Goal: Transaction & Acquisition: Purchase product/service

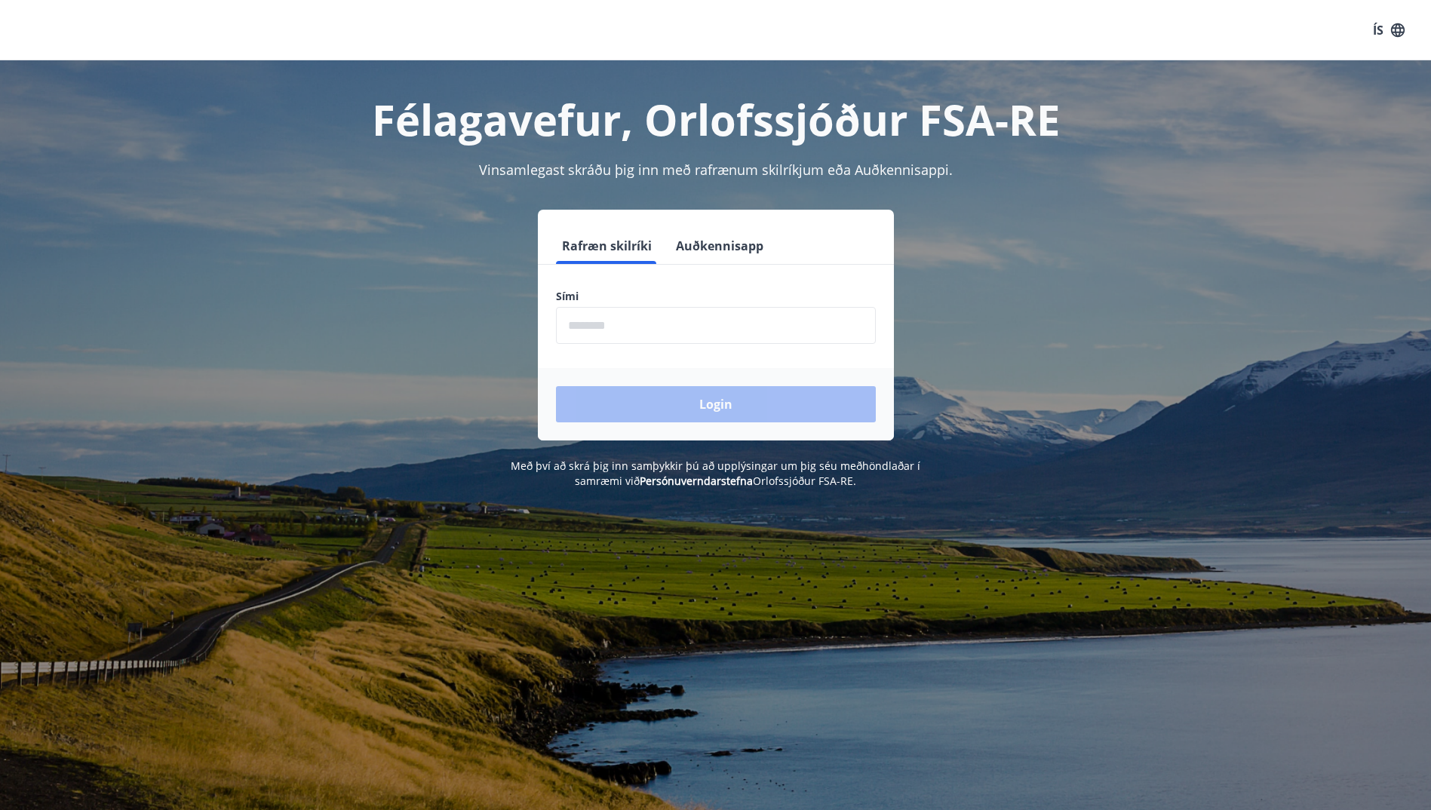
click at [574, 327] on input "phone" at bounding box center [716, 325] width 320 height 37
type input "********"
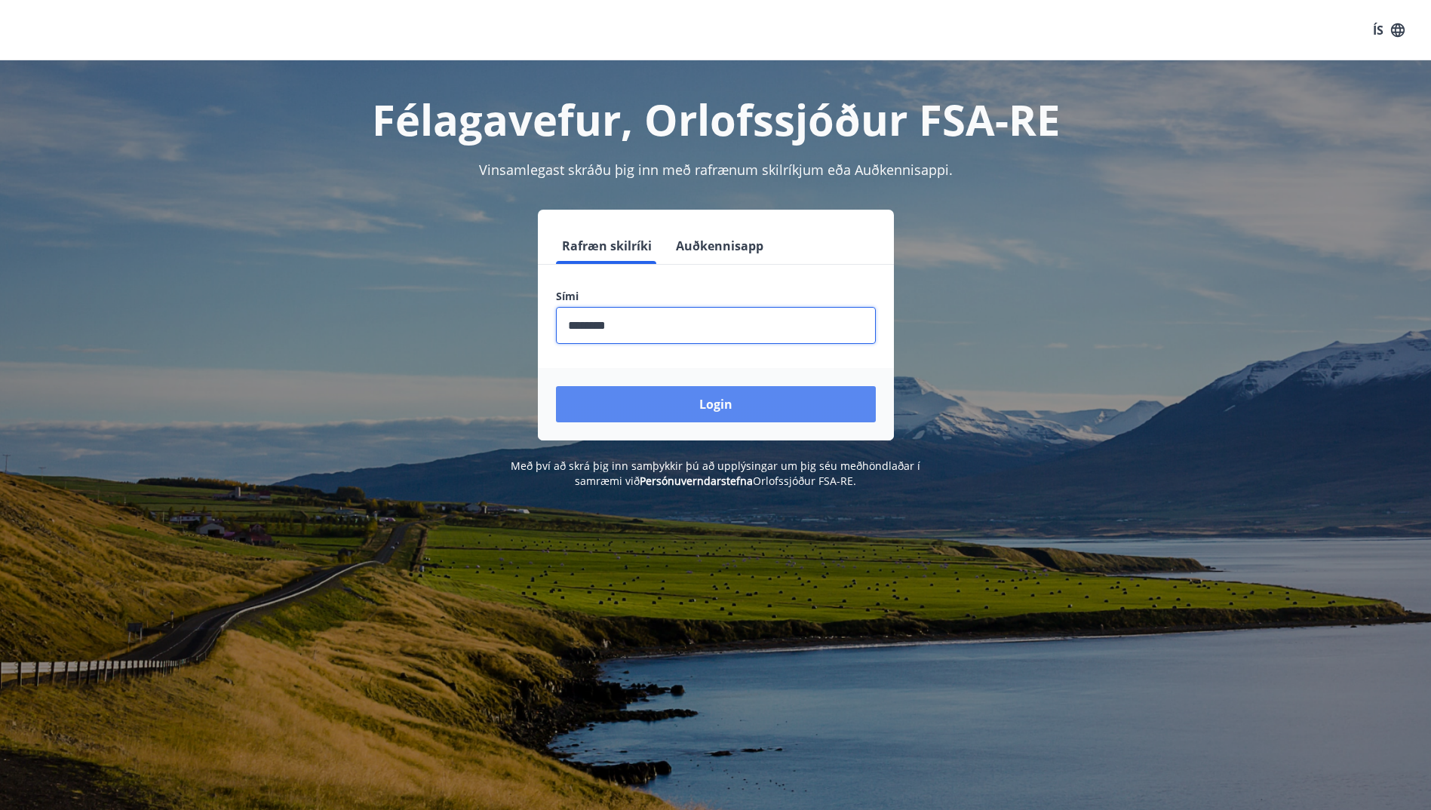
click at [707, 397] on button "Login" at bounding box center [716, 404] width 320 height 36
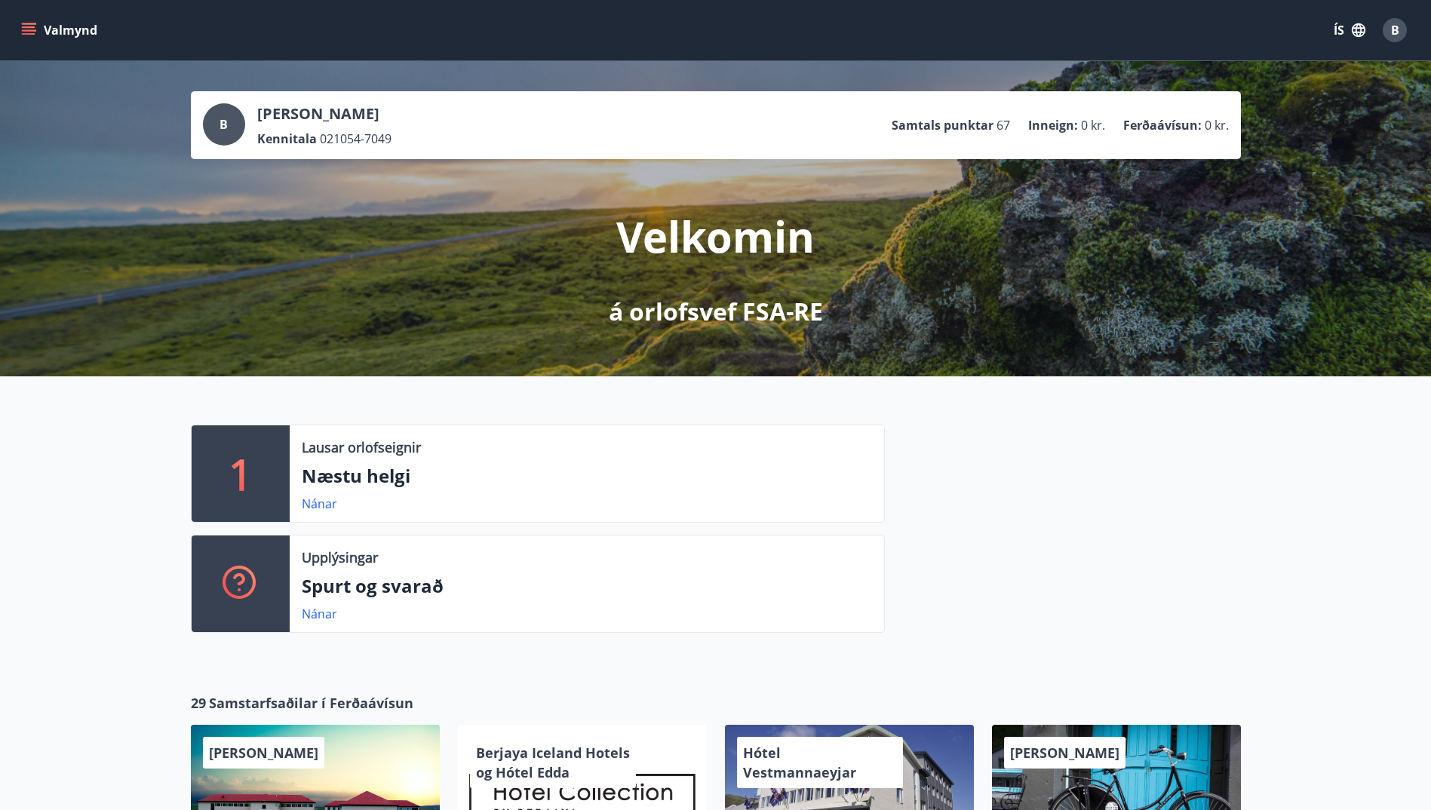
click at [1147, 124] on p "Ferðaávísun :" at bounding box center [1162, 125] width 78 height 17
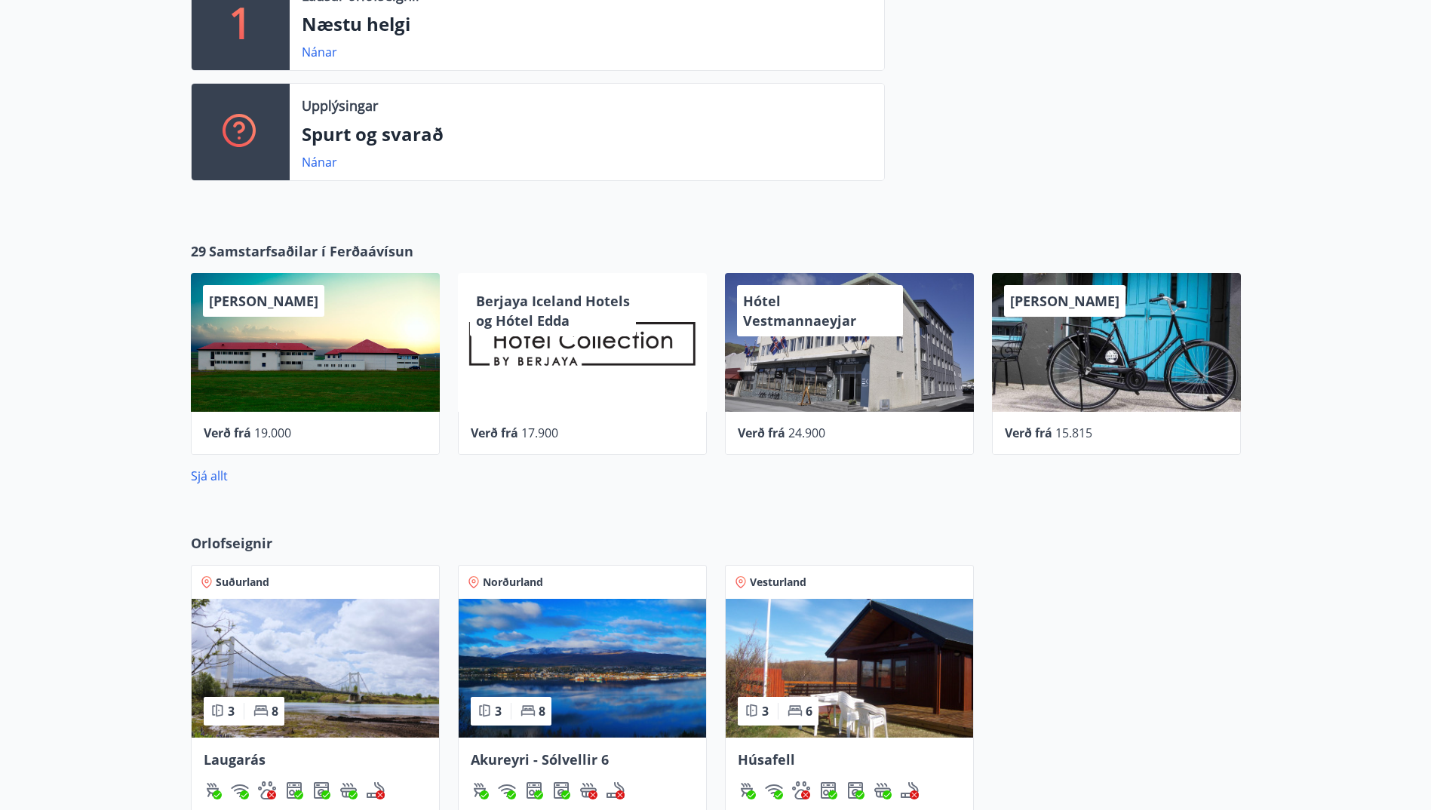
scroll to position [528, 0]
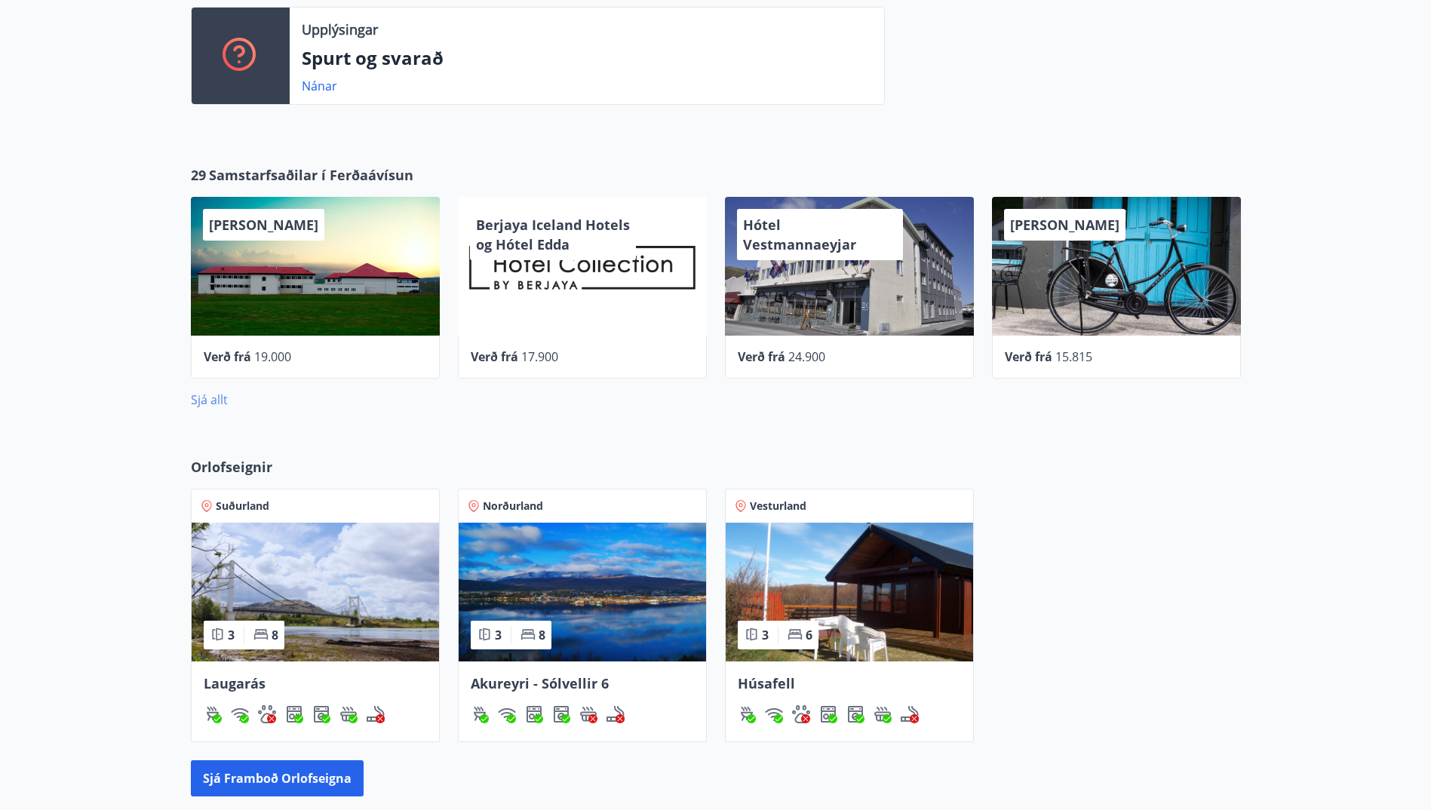
click at [205, 400] on link "Sjá allt" at bounding box center [209, 399] width 37 height 17
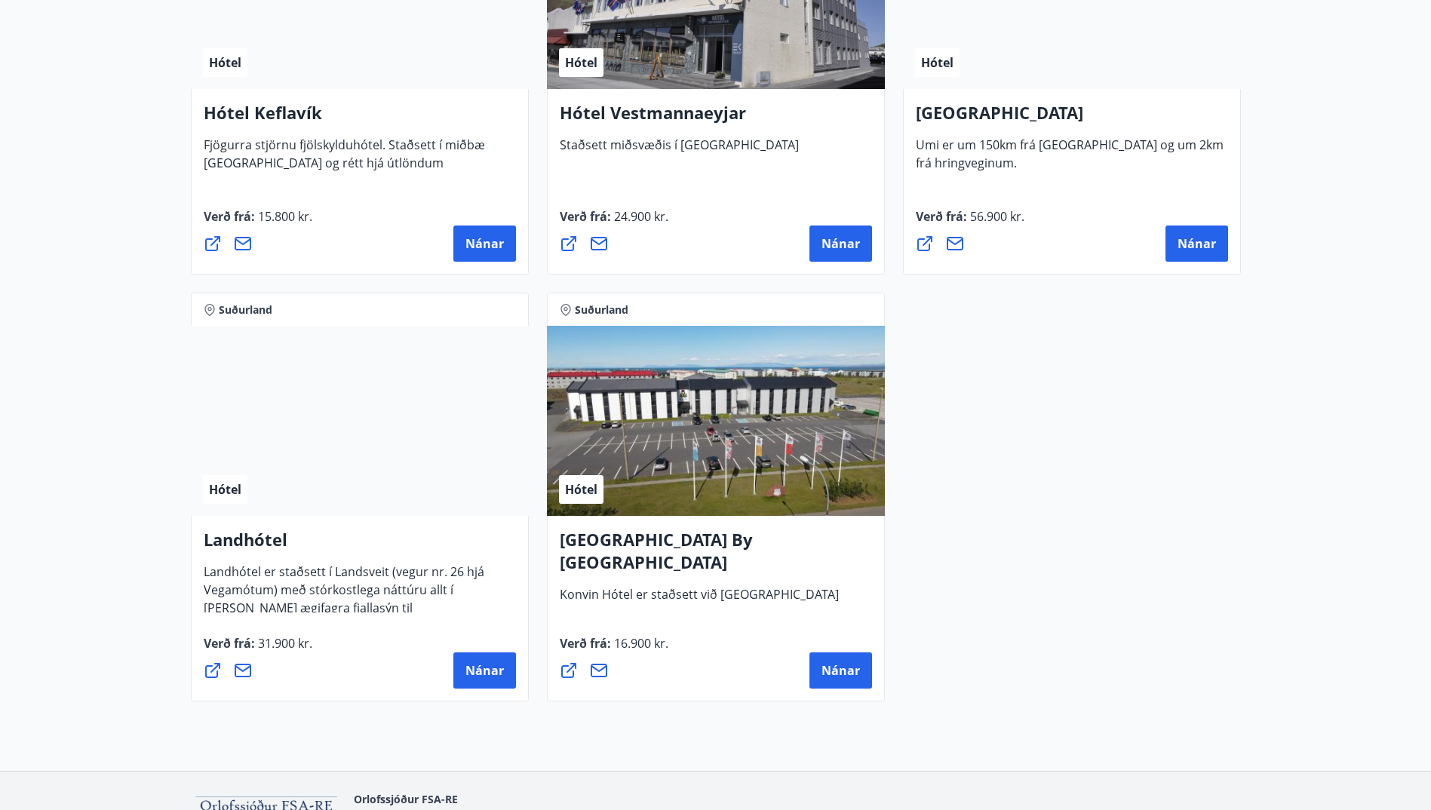
scroll to position [3928, 0]
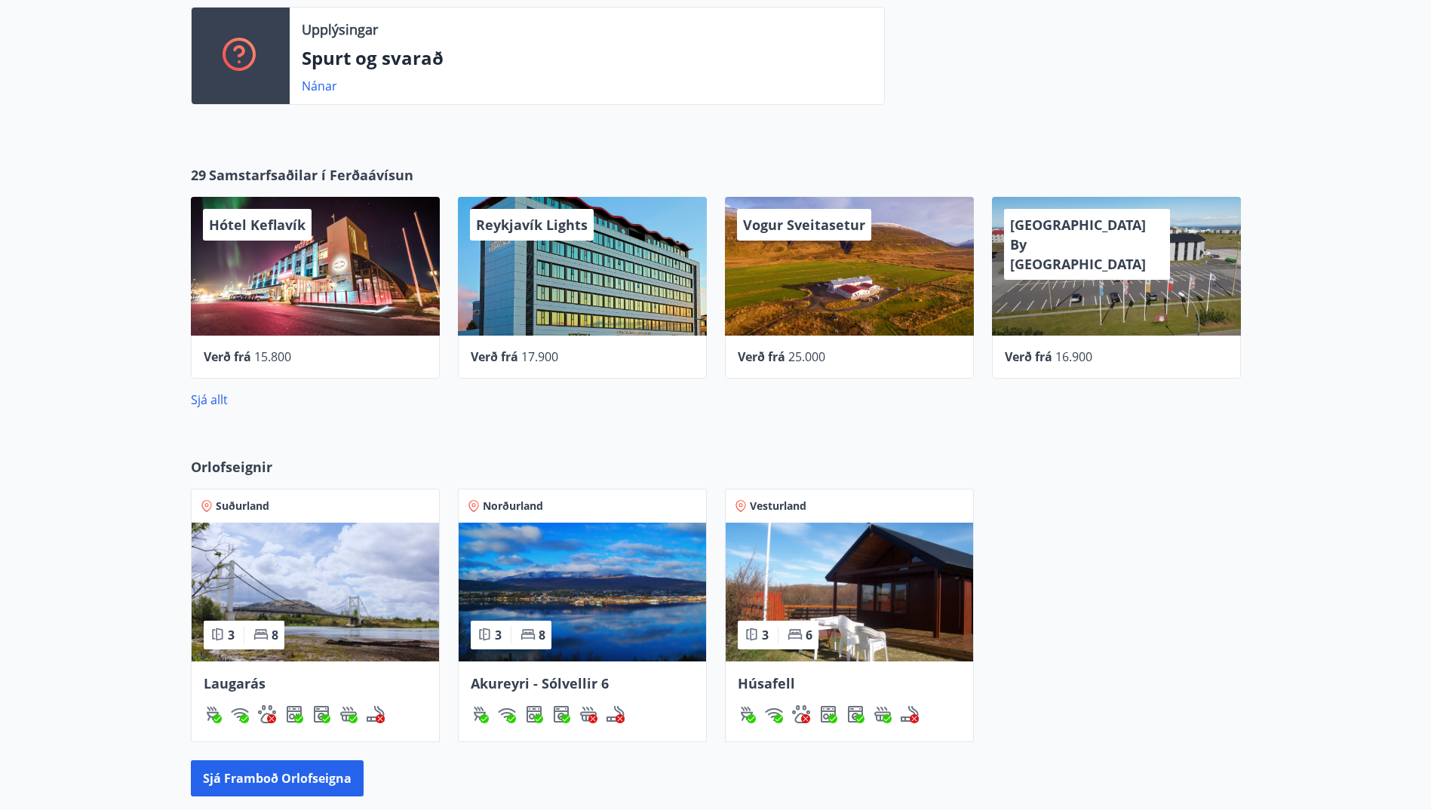
scroll to position [540, 0]
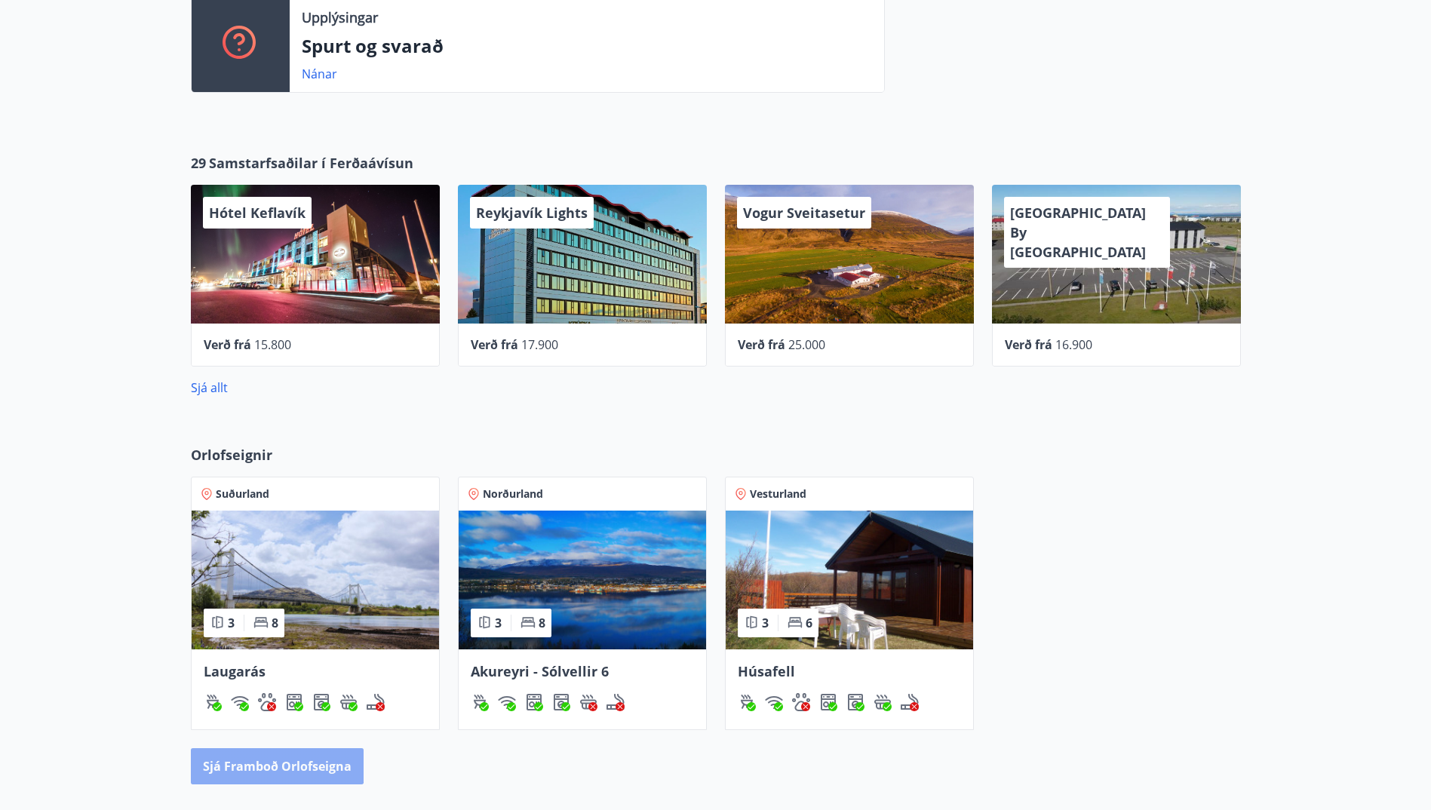
click at [275, 759] on button "Sjá framboð orlofseigna" at bounding box center [277, 766] width 173 height 36
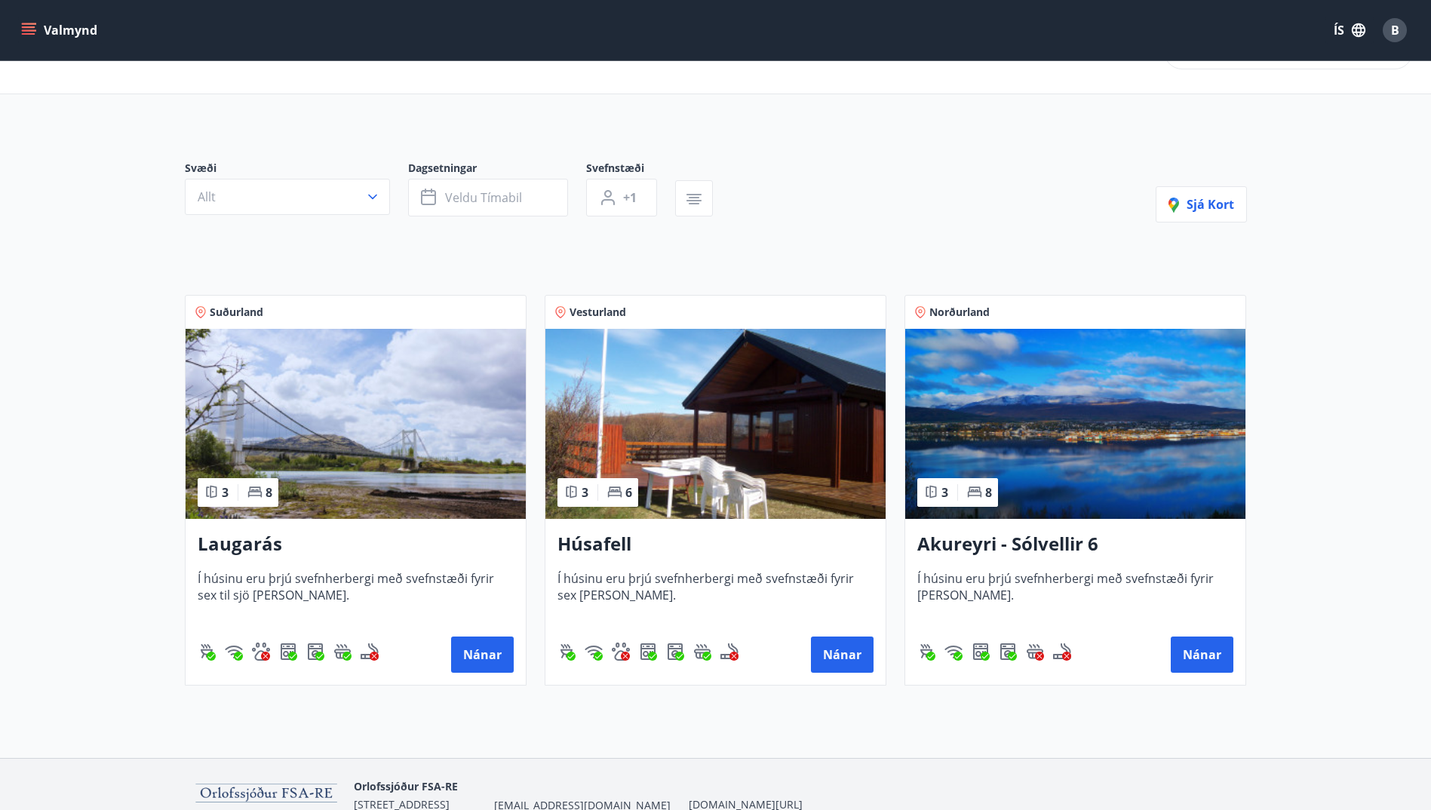
scroll to position [126, 0]
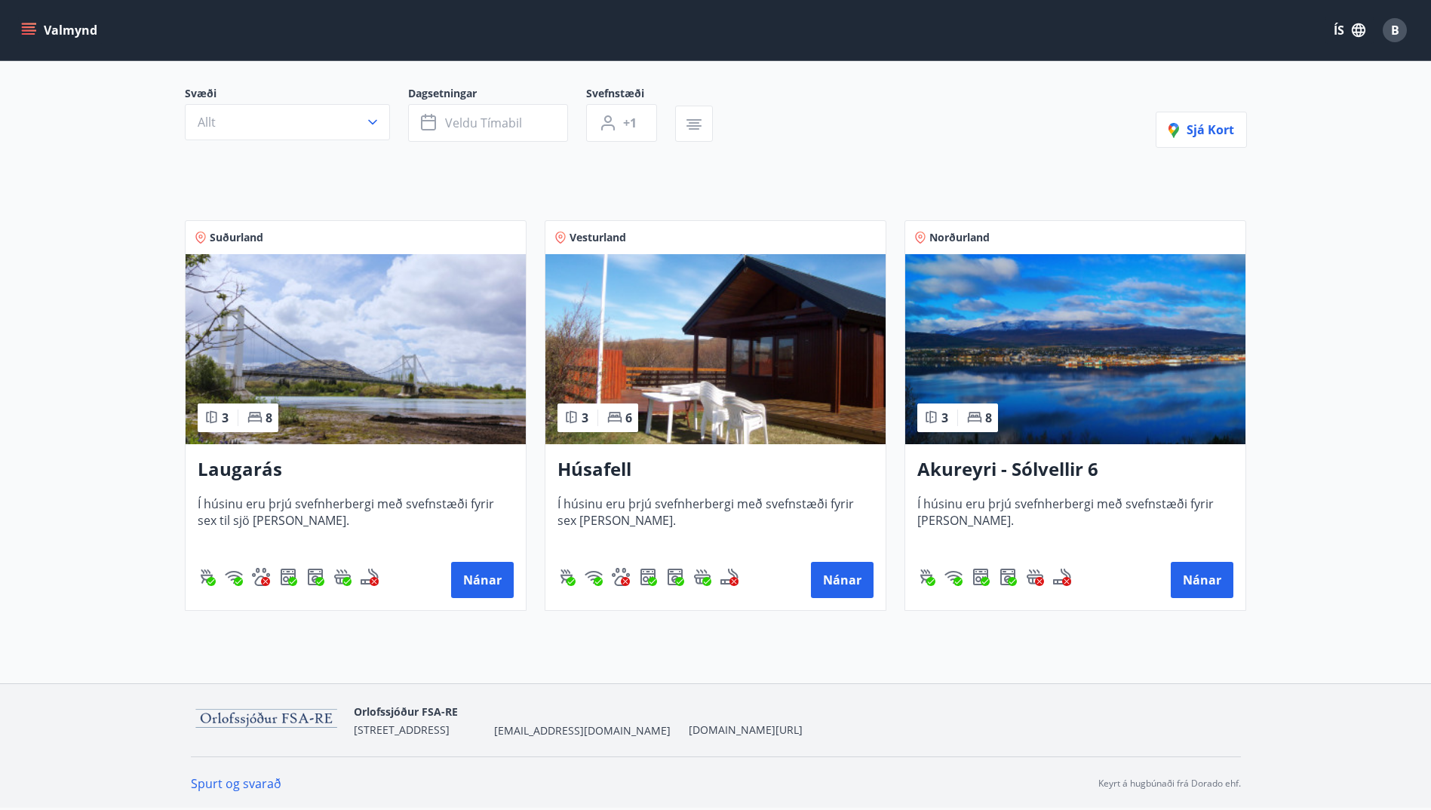
click at [22, 26] on icon "menu" at bounding box center [28, 30] width 15 height 15
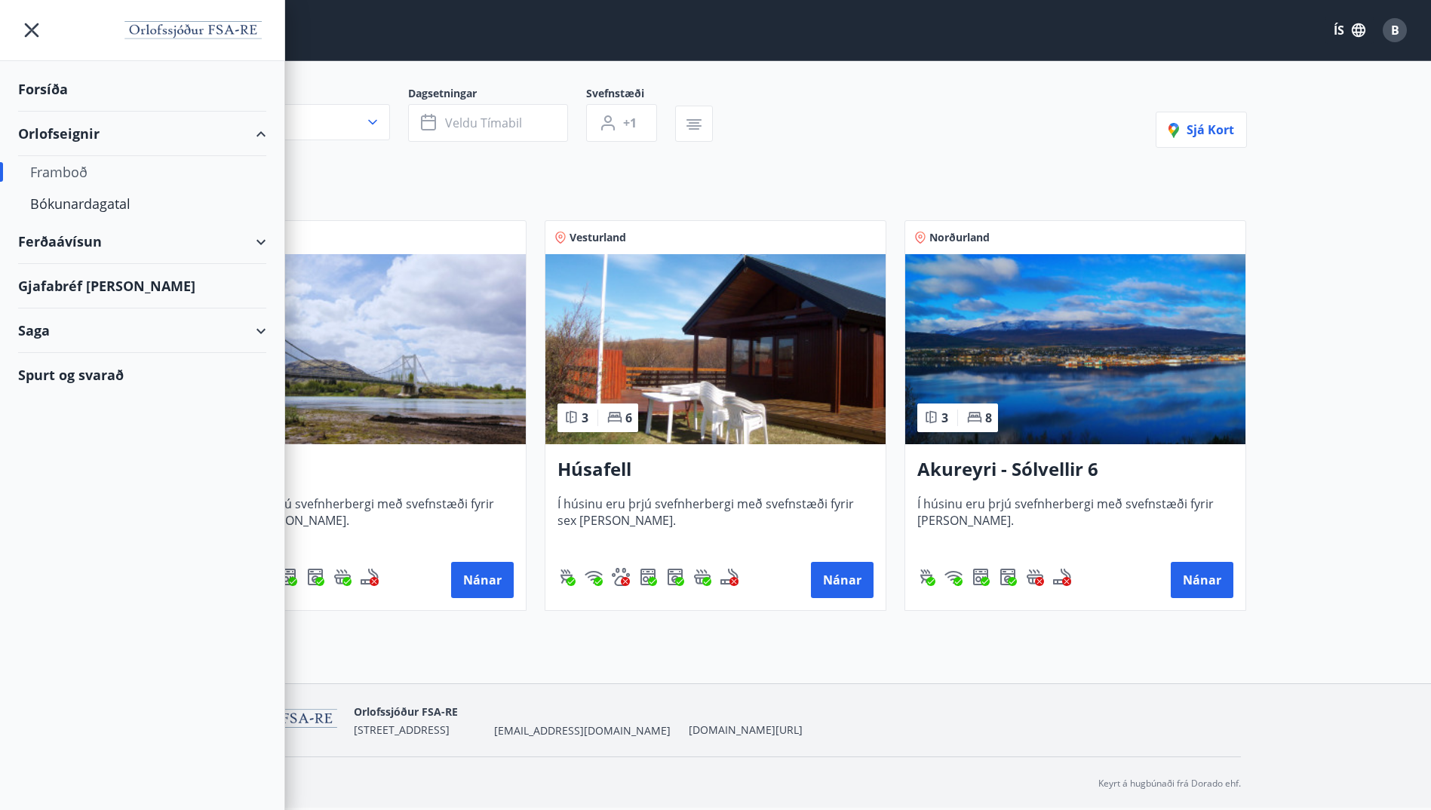
click at [50, 244] on div "Ferðaávísun" at bounding box center [142, 241] width 248 height 44
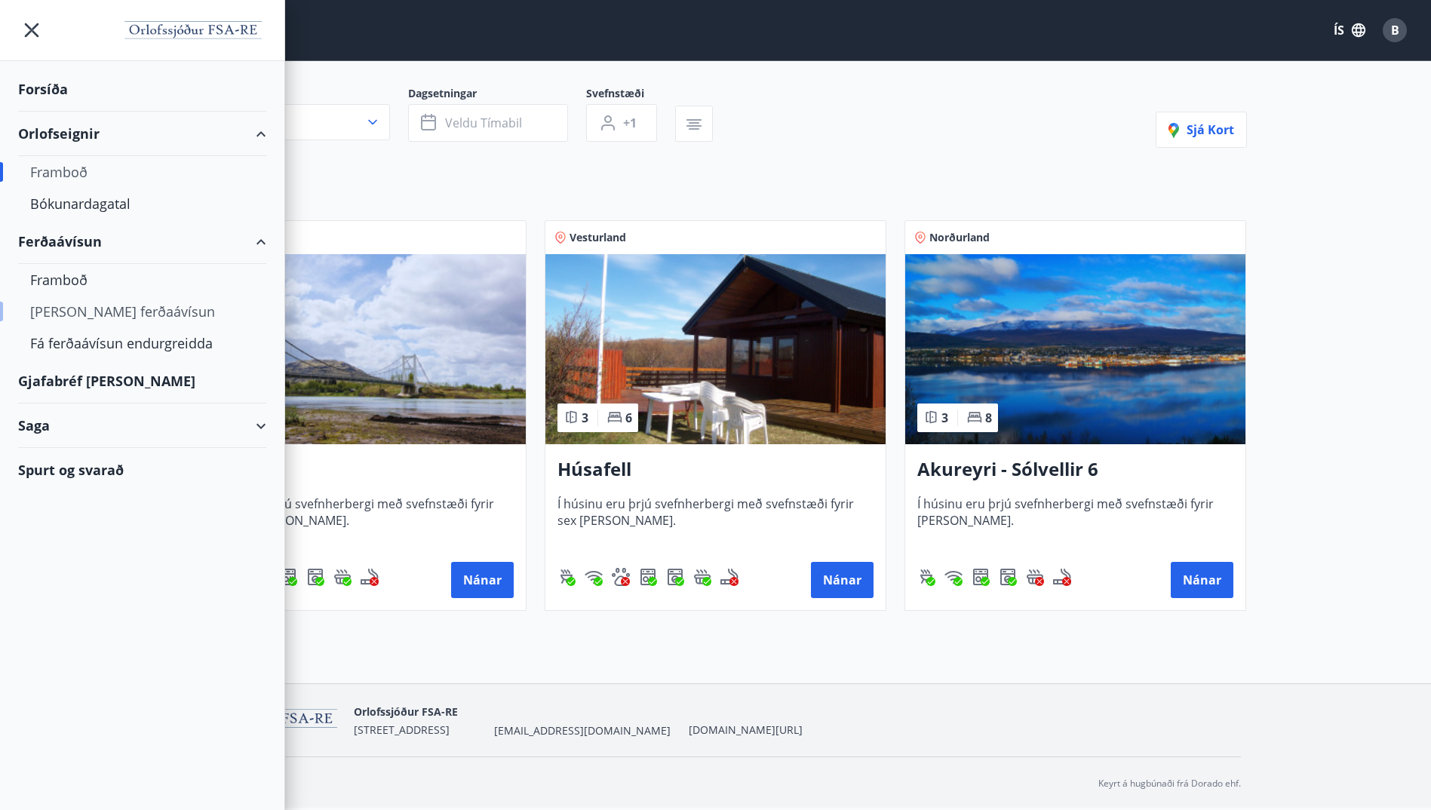
click at [72, 311] on div "[PERSON_NAME] ferðaávísun" at bounding box center [142, 312] width 224 height 32
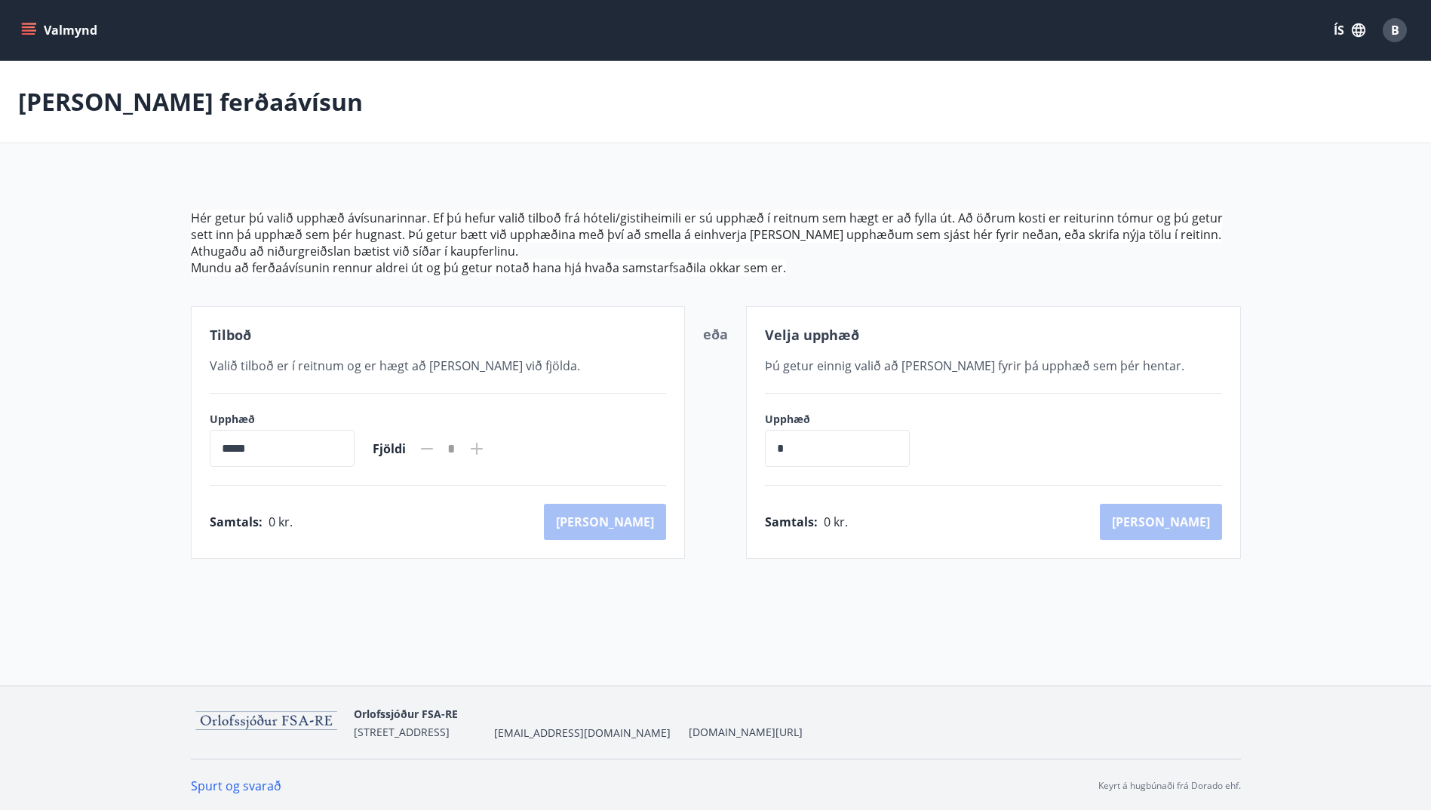
click at [263, 450] on input "*****" at bounding box center [282, 448] width 145 height 37
click at [228, 453] on input "*****" at bounding box center [282, 448] width 145 height 37
click at [23, 24] on icon "menu" at bounding box center [30, 24] width 17 height 2
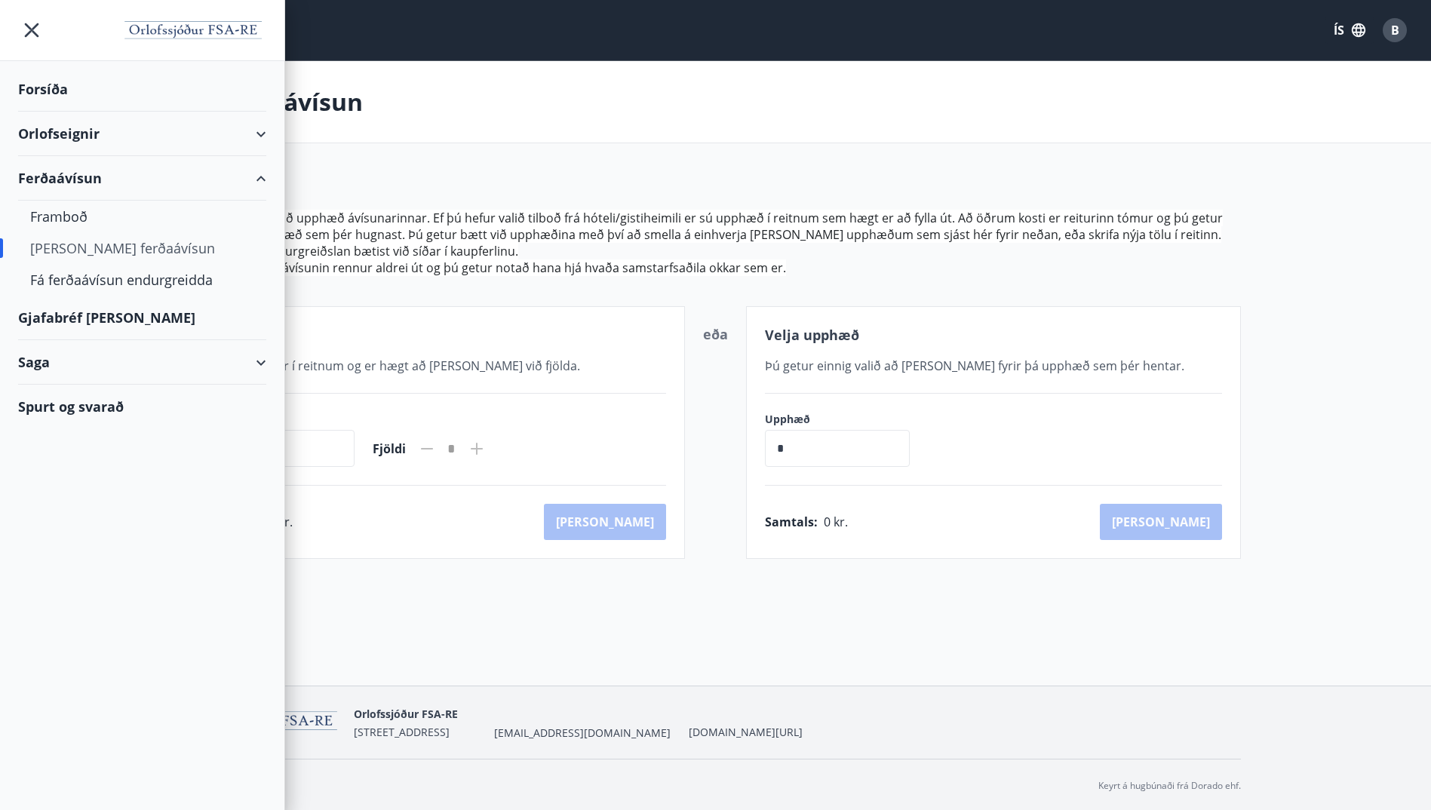
click at [78, 314] on div "Gjafabréf [PERSON_NAME]" at bounding box center [142, 318] width 248 height 44
